Goal: Task Accomplishment & Management: Manage account settings

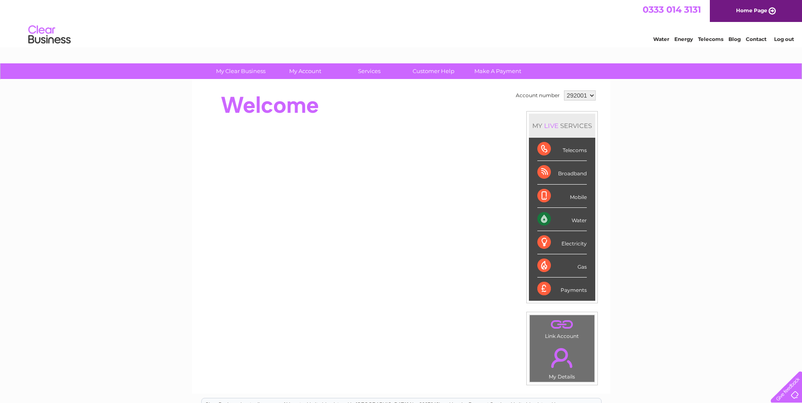
click at [559, 174] on div "Broadband" at bounding box center [561, 172] width 49 height 23
click at [590, 94] on select "292001" at bounding box center [580, 95] width 32 height 10
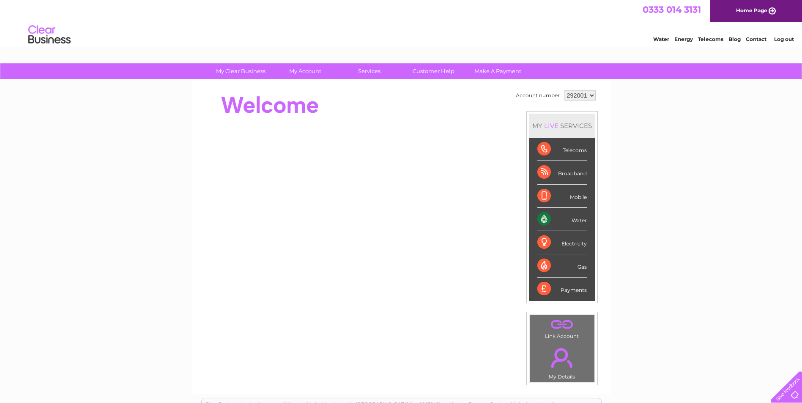
click at [789, 38] on link "Log out" at bounding box center [784, 39] width 20 height 6
